Goal: Check status: Check status

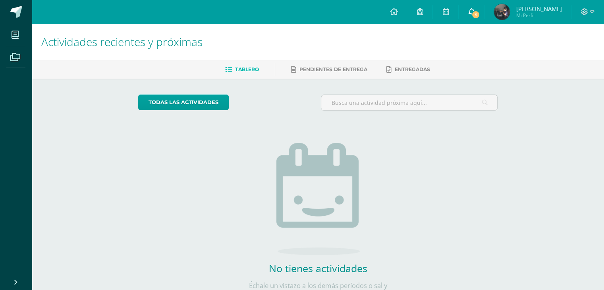
click at [472, 12] on span "9" at bounding box center [475, 14] width 9 height 9
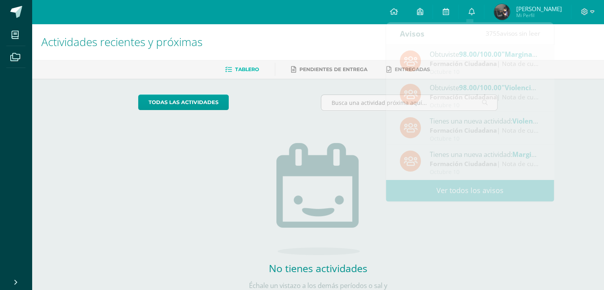
click at [519, 12] on span "[PERSON_NAME]" at bounding box center [539, 9] width 46 height 8
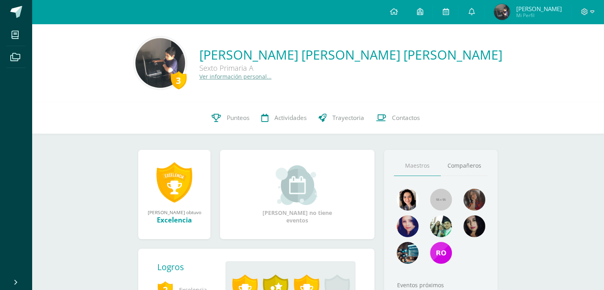
click at [527, 11] on span "[PERSON_NAME]" at bounding box center [539, 9] width 46 height 8
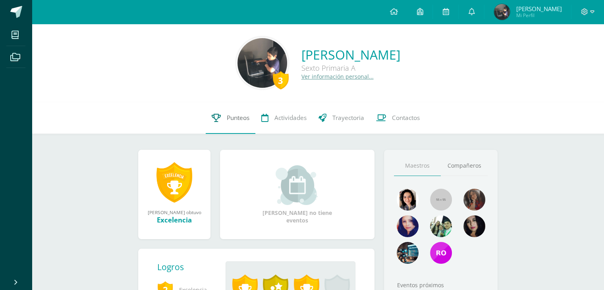
click at [242, 119] on span "Punteos" at bounding box center [238, 118] width 23 height 8
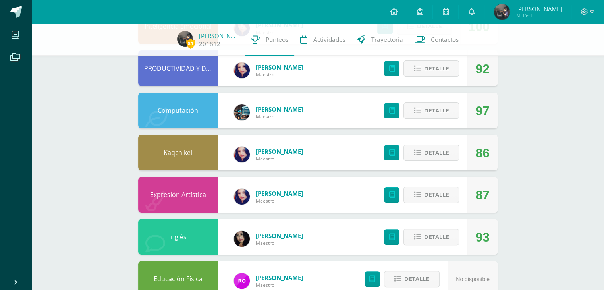
scroll to position [191, 0]
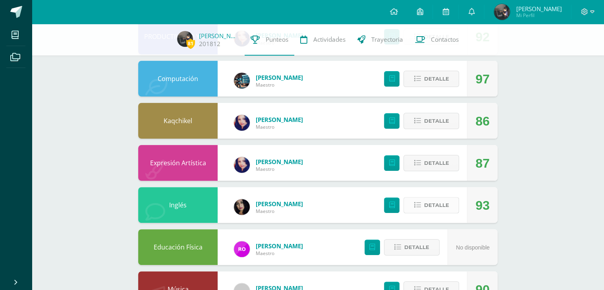
click at [433, 206] on span "Detalle" at bounding box center [436, 205] width 25 height 15
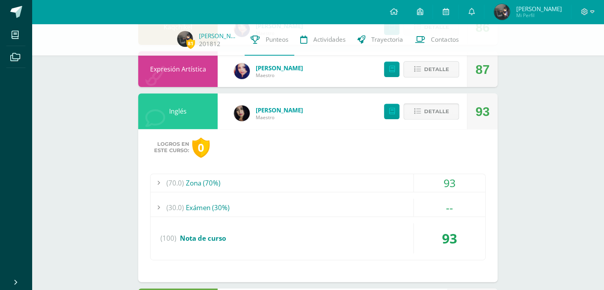
scroll to position [286, 0]
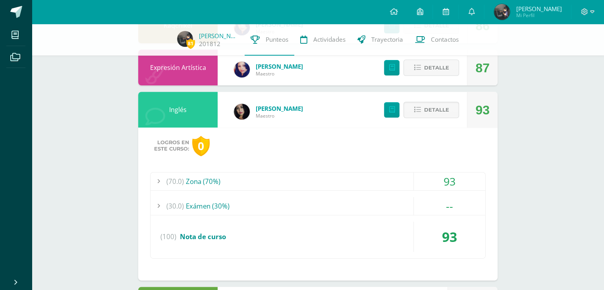
click at [446, 185] on div "93" at bounding box center [449, 181] width 71 height 18
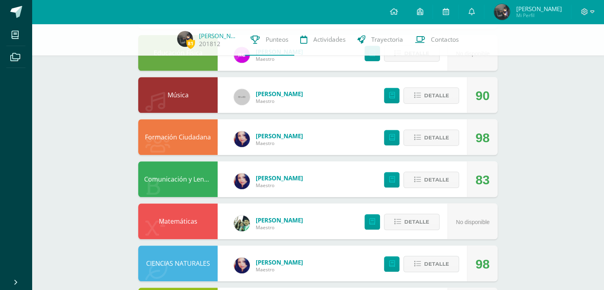
scroll to position [667, 0]
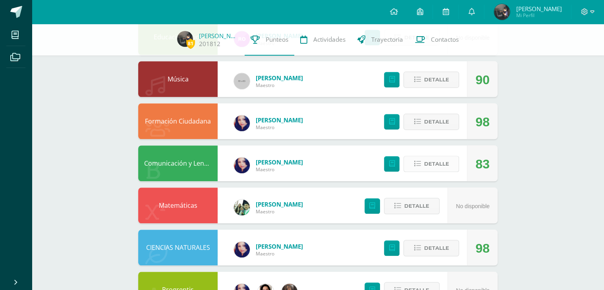
click at [435, 171] on button "Detalle" at bounding box center [431, 164] width 56 height 16
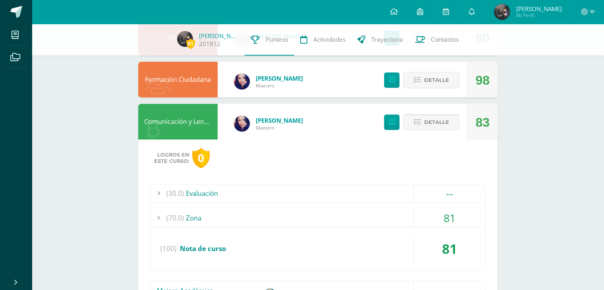
scroll to position [746, 0]
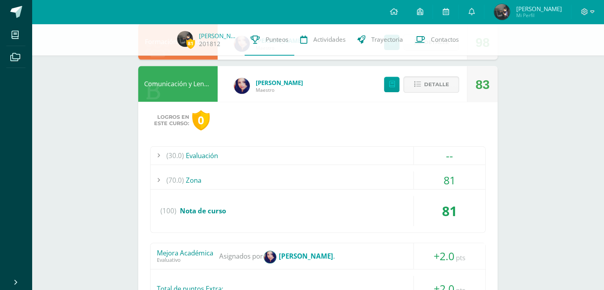
click at [373, 181] on div "(70.0) Zona" at bounding box center [317, 180] width 335 height 18
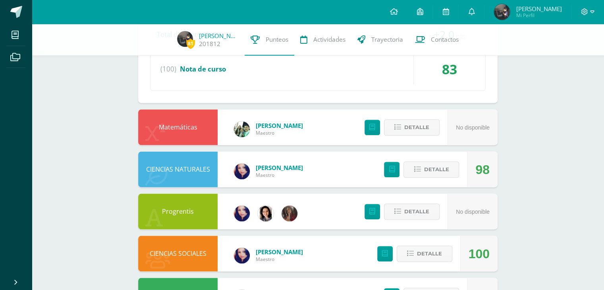
scroll to position [1046, 0]
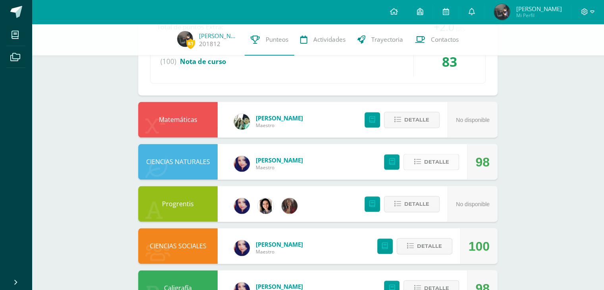
click at [440, 156] on span "Detalle" at bounding box center [436, 161] width 25 height 15
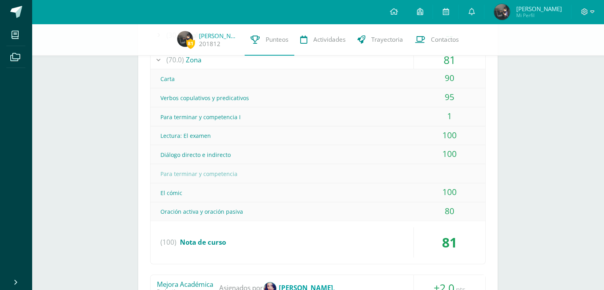
scroll to position [753, 0]
click at [410, 117] on div "Para terminar y competencia I" at bounding box center [317, 117] width 335 height 18
click at [449, 115] on div "1" at bounding box center [449, 116] width 71 height 18
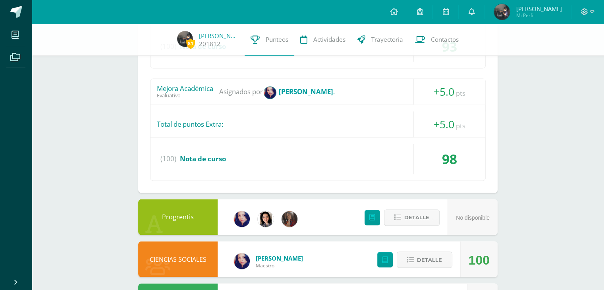
scroll to position [1372, 0]
